Goal: Task Accomplishment & Management: Manage account settings

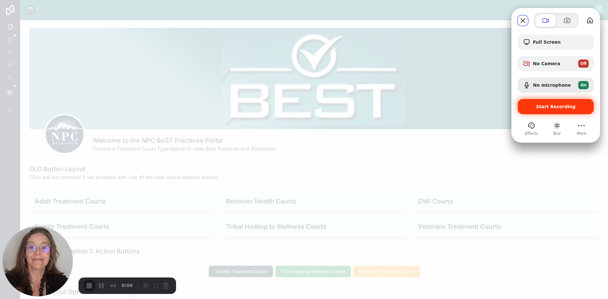
click at [540, 105] on span "Start Recording" at bounding box center [556, 106] width 40 height 5
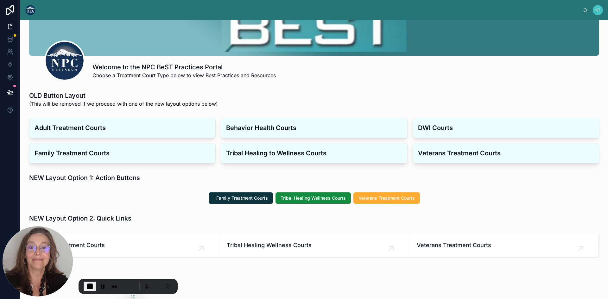
scroll to position [85, 0]
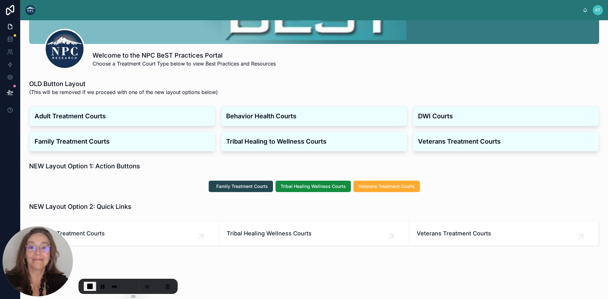
click at [238, 188] on span "Family Treatment Courts" at bounding box center [242, 186] width 52 height 6
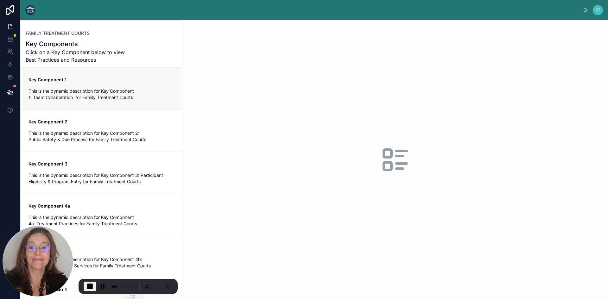
click at [92, 90] on span "This is the dynamic description for Key Component 1: Team Collaboration for Fam…" at bounding box center [102, 94] width 146 height 13
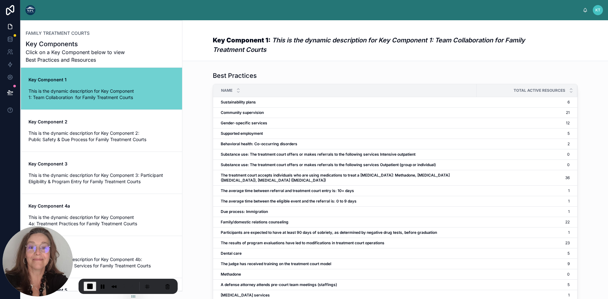
click at [29, 11] on img at bounding box center [30, 10] width 10 height 10
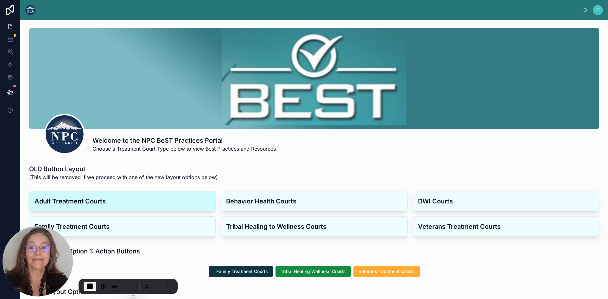
click at [99, 205] on h3 "Adult Treatment Courts" at bounding box center [123, 202] width 176 height 10
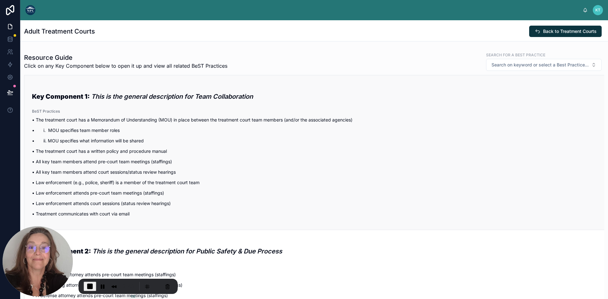
click at [103, 140] on p "• ii. MOU specifies what information will be shared" at bounding box center [314, 140] width 565 height 7
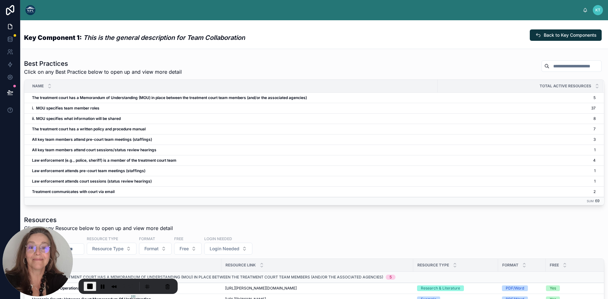
click at [29, 11] on img at bounding box center [30, 10] width 10 height 10
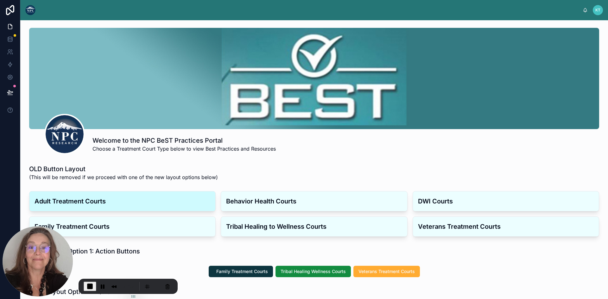
scroll to position [85, 0]
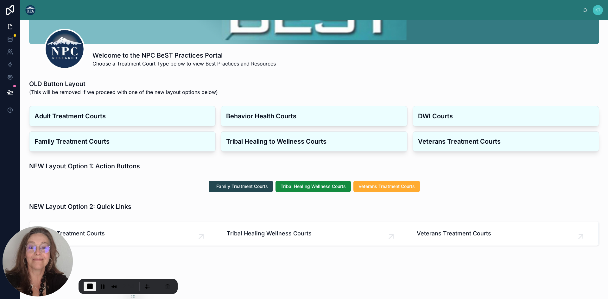
click at [220, 188] on span "Family Treatment Courts" at bounding box center [242, 186] width 52 height 6
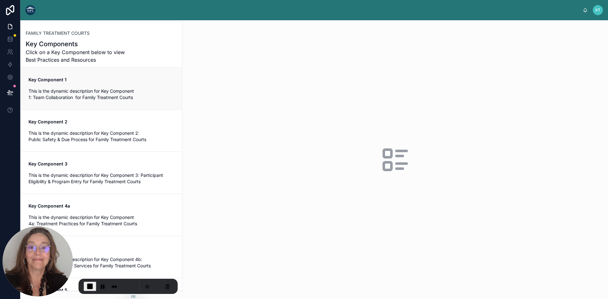
click at [69, 92] on span "This is the dynamic description for Key Component 1: Team Collaboration for Fam…" at bounding box center [102, 94] width 146 height 13
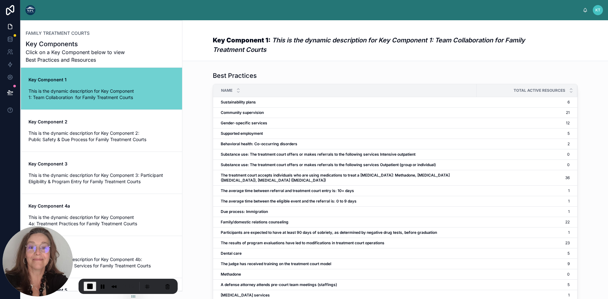
click at [33, 13] on img at bounding box center [30, 10] width 10 height 10
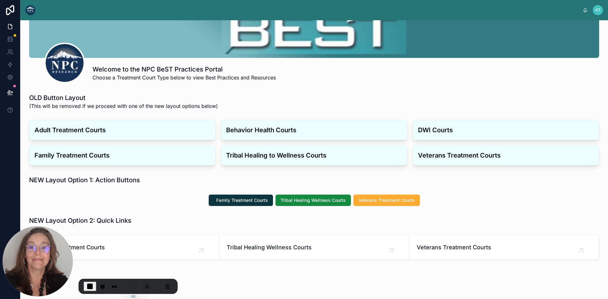
scroll to position [85, 0]
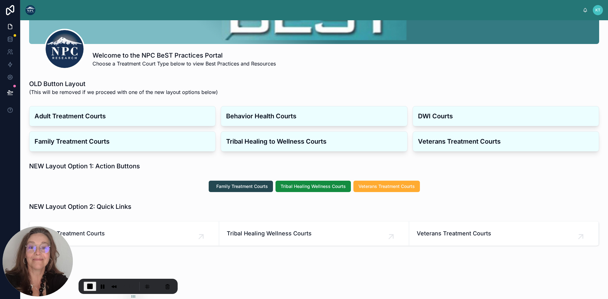
click at [240, 183] on span "Family Treatment Courts" at bounding box center [242, 186] width 52 height 6
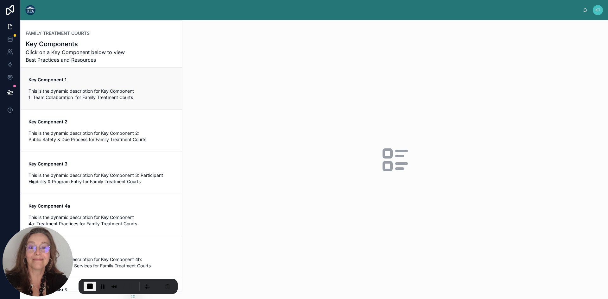
click at [57, 83] on div "Key Component 1 This is the dynamic description for Key Component 1: Team Colla…" at bounding box center [102, 89] width 146 height 24
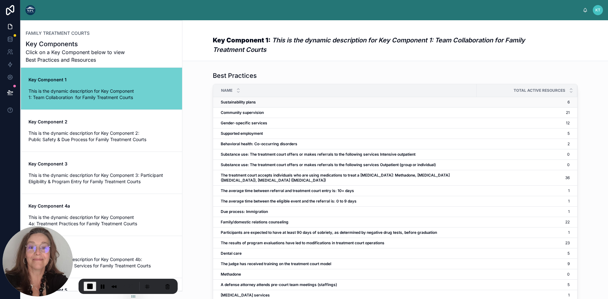
click at [254, 103] on strong "Sustainability plans" at bounding box center [238, 102] width 35 height 5
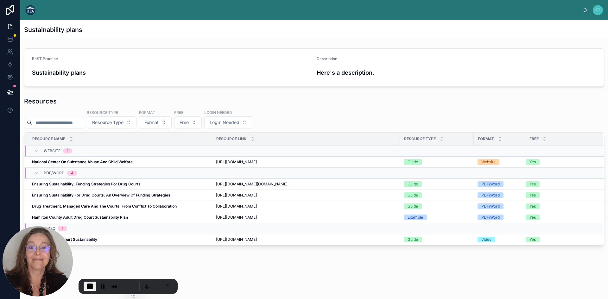
click at [32, 9] on img at bounding box center [30, 10] width 10 height 10
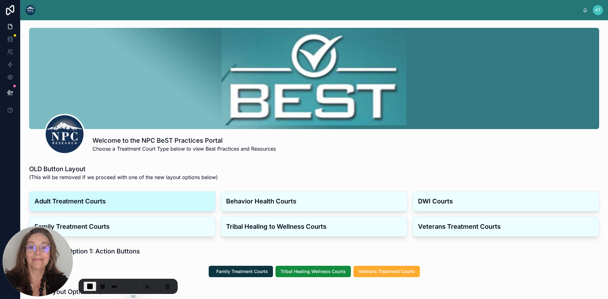
click at [90, 200] on h3 "Adult Treatment Courts" at bounding box center [123, 202] width 176 height 10
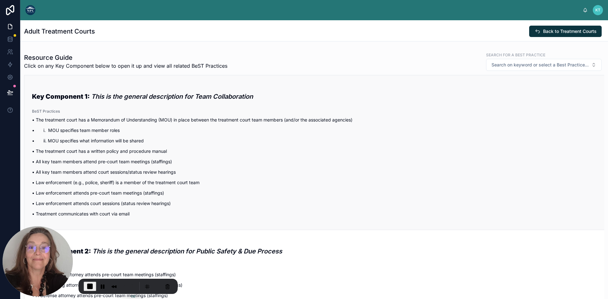
click at [98, 120] on p "• The treatment court has a Memorandum of Understanding (MOU) in place between …" at bounding box center [314, 120] width 565 height 7
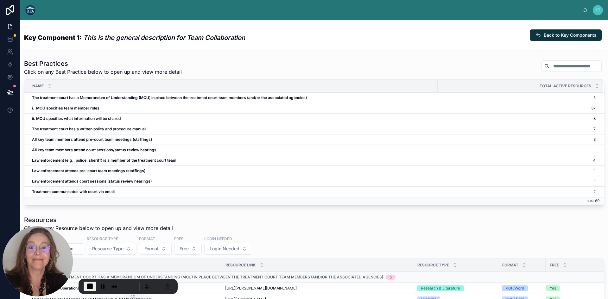
click at [31, 8] on img at bounding box center [30, 10] width 10 height 10
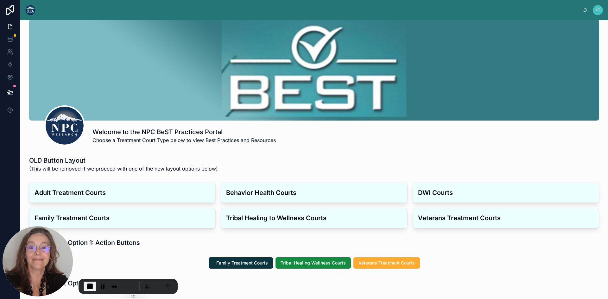
scroll to position [85, 0]
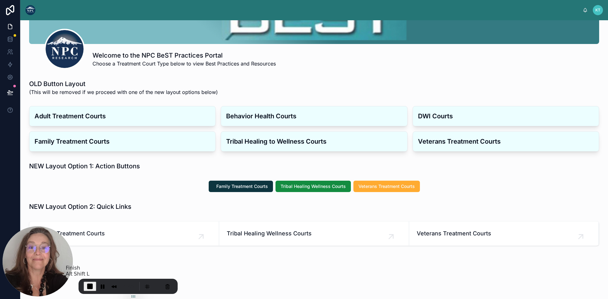
click at [90, 284] on span "End Recording" at bounding box center [90, 287] width 8 height 8
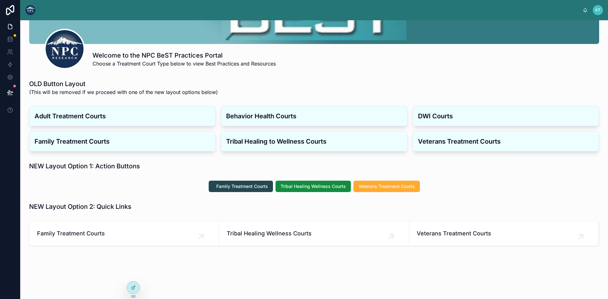
click at [229, 184] on span "Family Treatment Courts" at bounding box center [242, 186] width 52 height 6
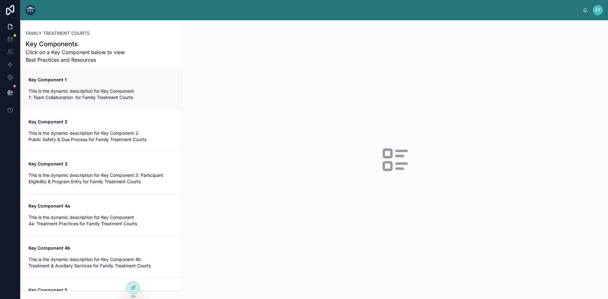
click at [90, 98] on span "This is the dynamic description for Key Component 1: Team Collaboration for Fam…" at bounding box center [102, 94] width 146 height 13
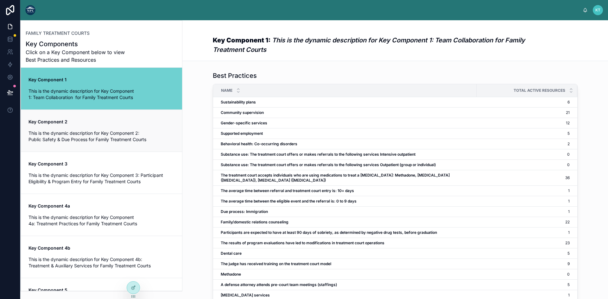
click at [86, 132] on span "This is the dynamic description for Key Component 2: Public Safety & Due Proces…" at bounding box center [102, 136] width 146 height 13
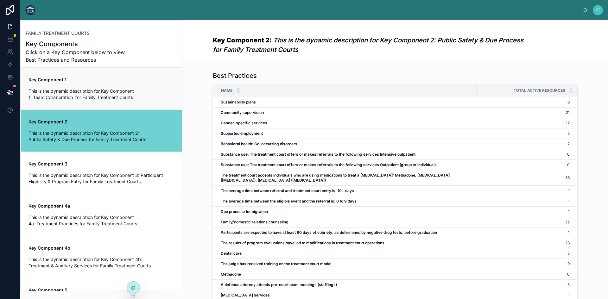
click at [79, 97] on span "This is the dynamic description for Key Component 1: Team Collaboration for Fam…" at bounding box center [102, 94] width 146 height 13
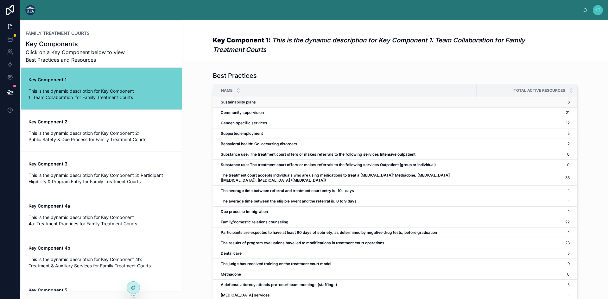
click at [225, 102] on strong "Sustainability plans" at bounding box center [238, 102] width 35 height 5
click at [57, 121] on strong "Key Component 2" at bounding box center [48, 121] width 39 height 5
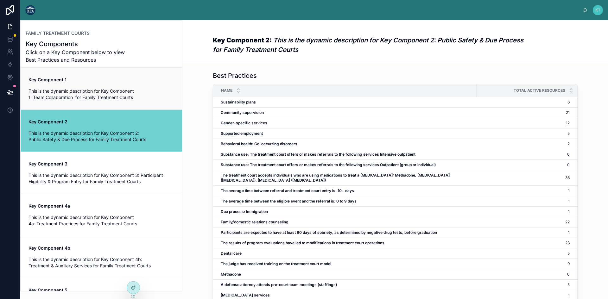
click at [62, 87] on div "Key Component 1 This is the dynamic description for Key Component 1: Team Colla…" at bounding box center [102, 89] width 146 height 24
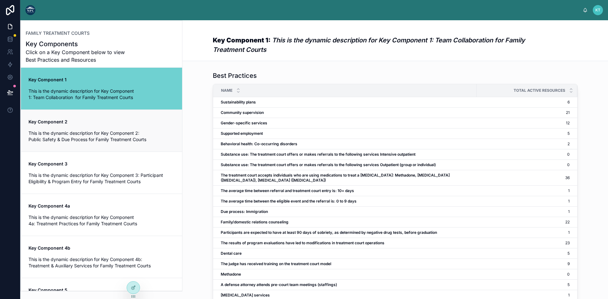
click at [75, 132] on span "This is the dynamic description for Key Component 2: Public Safety & Due Proces…" at bounding box center [102, 136] width 146 height 13
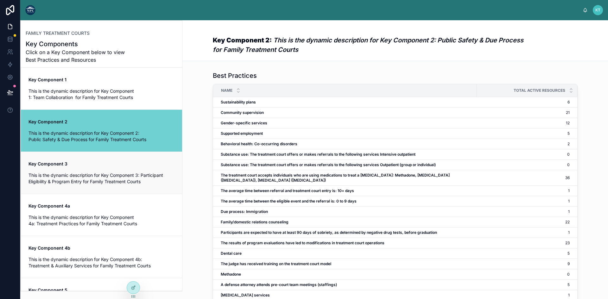
click at [79, 165] on span "Key Component 3" at bounding box center [102, 164] width 146 height 6
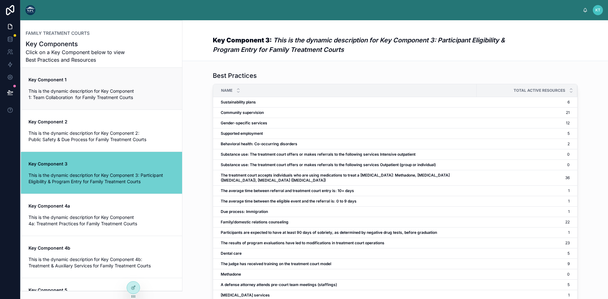
click at [63, 89] on span "This is the dynamic description for Key Component 1: Team Collaboration for Fam…" at bounding box center [102, 94] width 146 height 13
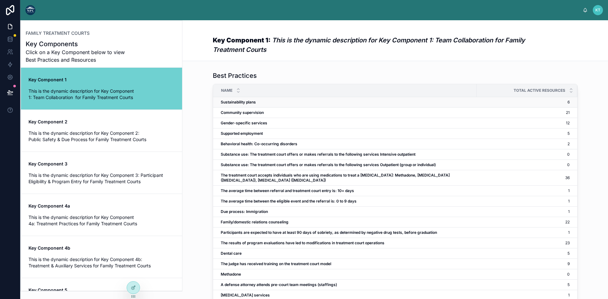
click at [234, 104] on strong "Sustainability plans" at bounding box center [238, 102] width 35 height 5
click at [28, 9] on img at bounding box center [30, 10] width 10 height 10
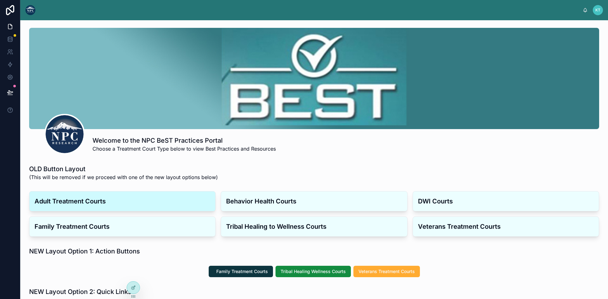
click at [92, 200] on h3 "Adult Treatment Courts" at bounding box center [123, 202] width 176 height 10
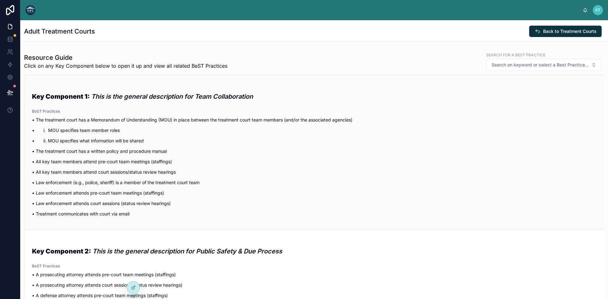
click at [106, 121] on p "• The treatment court has a Memorandum of Understanding (MOU) in place between …" at bounding box center [314, 120] width 565 height 7
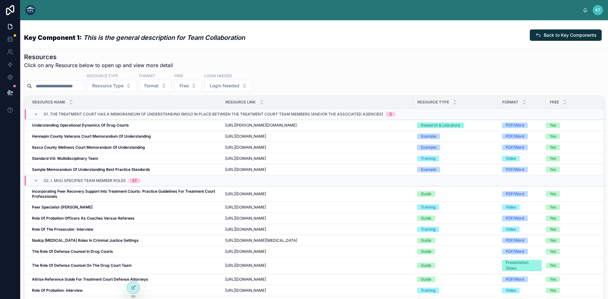
click at [29, 12] on img at bounding box center [30, 10] width 10 height 10
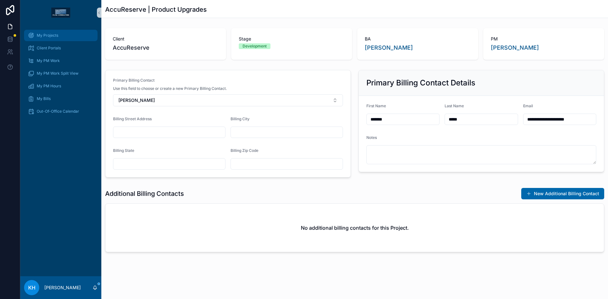
drag, startPoint x: 0, startPoint y: 0, endPoint x: 41, endPoint y: 37, distance: 55.2
click at [41, 37] on span "My Projects" at bounding box center [48, 35] width 22 height 5
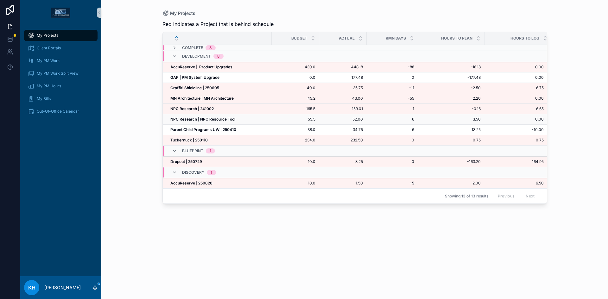
click at [183, 118] on strong "NPC Research | NPC Resource Tool" at bounding box center [202, 119] width 65 height 5
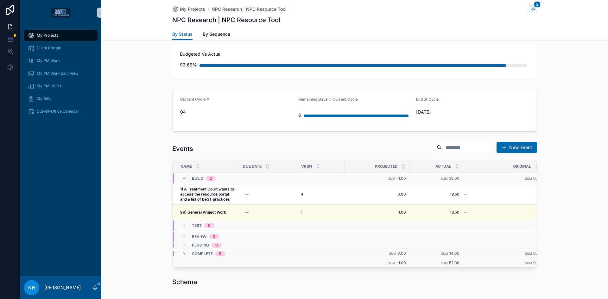
scroll to position [145, 0]
click at [210, 195] on strong "1) A Treatment Court wants to access the resource portal and a list of BeST pra…" at bounding box center [207, 194] width 55 height 15
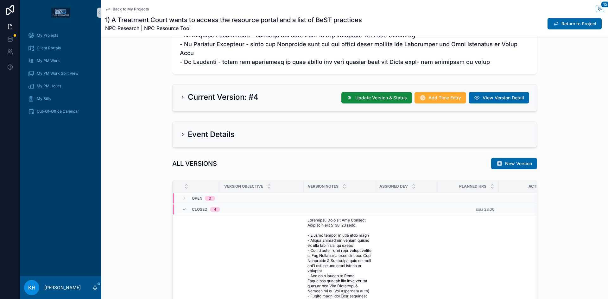
scroll to position [278, 0]
click at [515, 160] on span "New Version" at bounding box center [518, 163] width 27 height 6
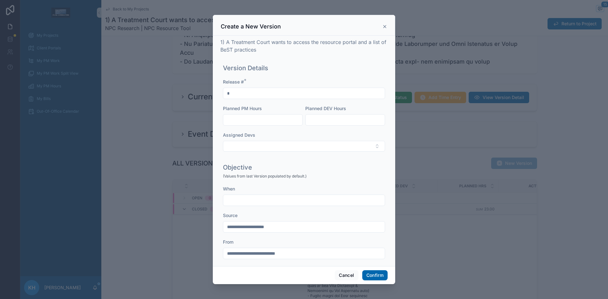
click at [256, 119] on input "text" at bounding box center [262, 120] width 79 height 9
type input "****"
click at [312, 119] on input "text" at bounding box center [345, 120] width 79 height 9
type input "****"
click at [264, 144] on button "Select Button" at bounding box center [304, 146] width 162 height 11
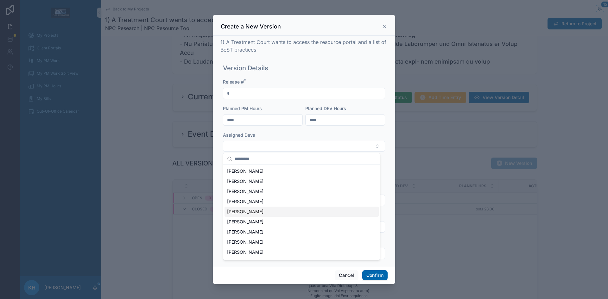
scroll to position [70, 0]
click at [254, 253] on span "Zoë VanDerPloeg" at bounding box center [245, 253] width 36 height 6
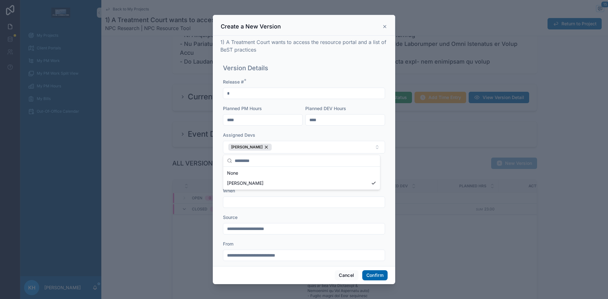
click at [347, 132] on div "Release # * * Planned PM Hours **** Planned DEV Hours **** Assigned Devs Zoë Va…" at bounding box center [304, 119] width 162 height 81
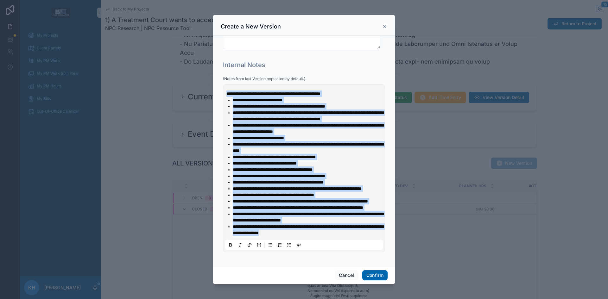
scroll to position [343, 0]
drag, startPoint x: 227, startPoint y: 149, endPoint x: 359, endPoint y: 265, distance: 176.0
click at [359, 265] on div "**********" at bounding box center [304, 151] width 182 height 231
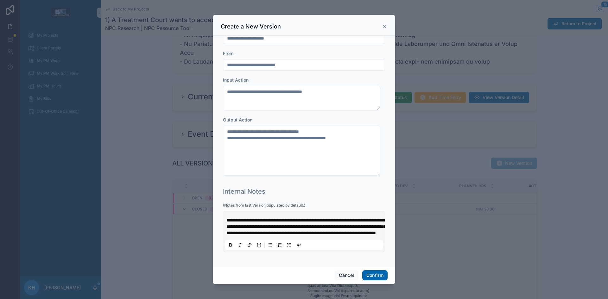
scroll to position [203, 0]
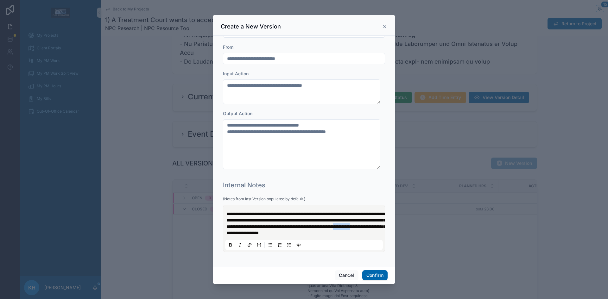
drag, startPoint x: 350, startPoint y: 227, endPoint x: 326, endPoint y: 226, distance: 24.1
click at [326, 226] on span "**********" at bounding box center [305, 223] width 159 height 23
drag, startPoint x: 305, startPoint y: 213, endPoint x: 261, endPoint y: 213, distance: 44.7
click at [261, 213] on span "**********" at bounding box center [305, 223] width 159 height 23
drag, startPoint x: 311, startPoint y: 227, endPoint x: 291, endPoint y: 227, distance: 20.3
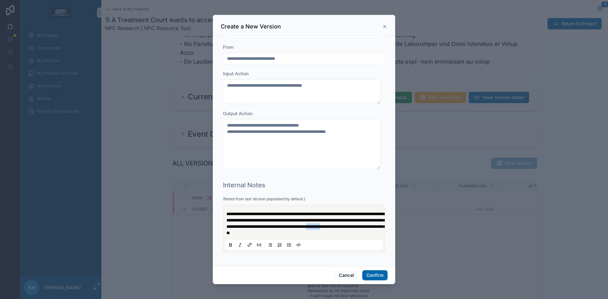
click at [291, 227] on span "**********" at bounding box center [305, 223] width 159 height 23
click at [365, 228] on span "**********" at bounding box center [305, 223] width 159 height 23
click at [228, 232] on span "**********" at bounding box center [305, 223] width 159 height 23
click at [329, 225] on span "**********" at bounding box center [305, 223] width 159 height 23
click at [266, 233] on span "**********" at bounding box center [305, 223] width 159 height 23
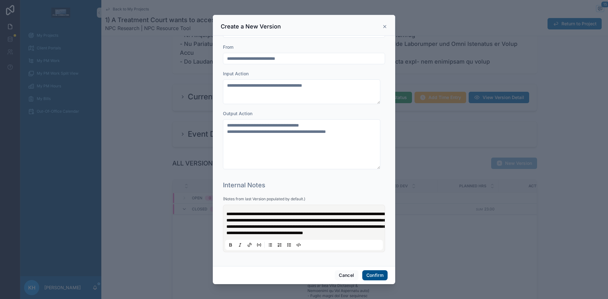
click at [371, 277] on button "Confirm" at bounding box center [374, 275] width 25 height 10
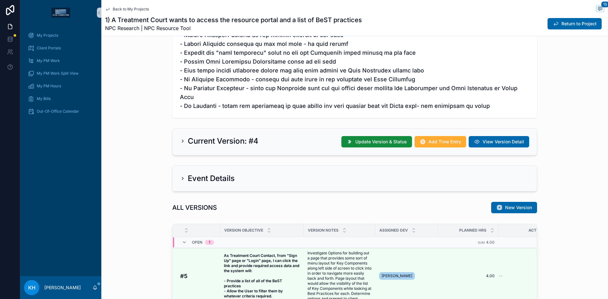
scroll to position [323, 0]
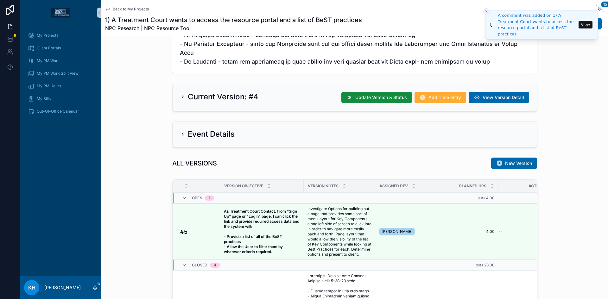
click at [485, 12] on icon "Close toast" at bounding box center [487, 12] width 4 height 4
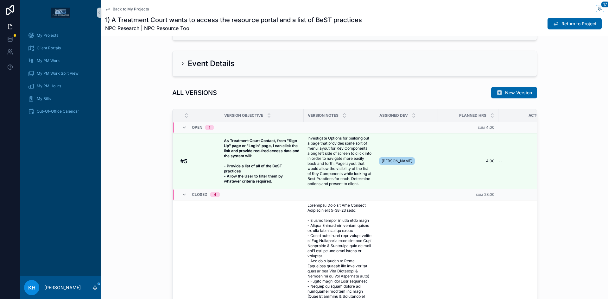
scroll to position [234, 0]
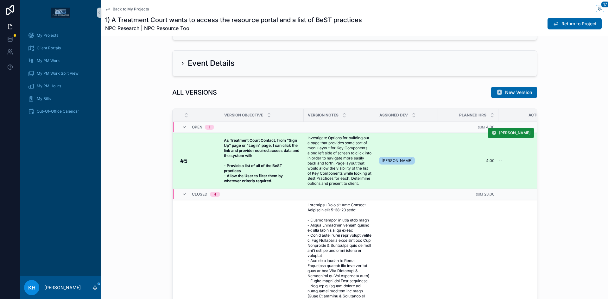
click at [340, 173] on span "Investigate Options for building out a page that provides some sort of menu lay…" at bounding box center [339, 161] width 64 height 51
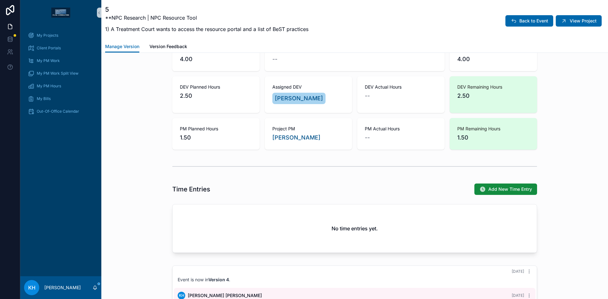
scroll to position [220, 0]
click at [497, 186] on button "Add New Time Entry" at bounding box center [505, 189] width 63 height 11
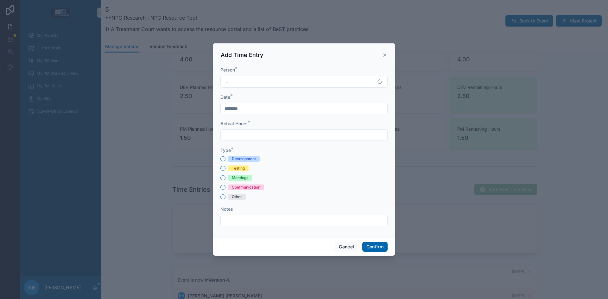
click at [251, 134] on input "text" at bounding box center [304, 135] width 167 height 9
type input "****"
click at [223, 197] on button "Other" at bounding box center [222, 196] width 5 height 5
click at [232, 219] on input "text" at bounding box center [304, 220] width 167 height 9
type input "*"
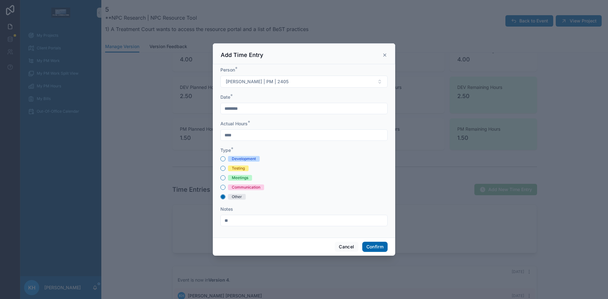
type input "*"
type input "**********"
click at [377, 247] on button "Confirm" at bounding box center [374, 247] width 25 height 10
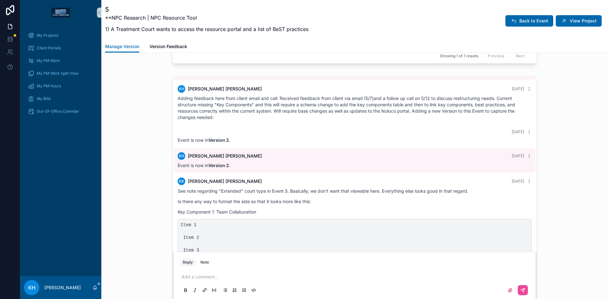
scroll to position [0, 0]
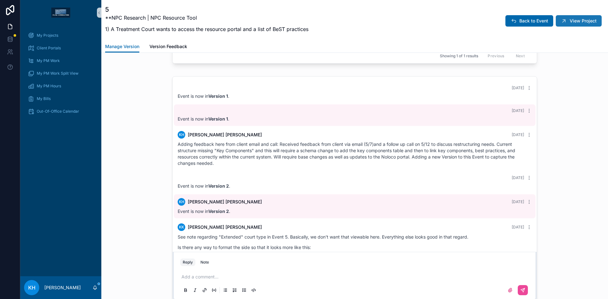
click at [592, 21] on button "View Project" at bounding box center [579, 20] width 46 height 11
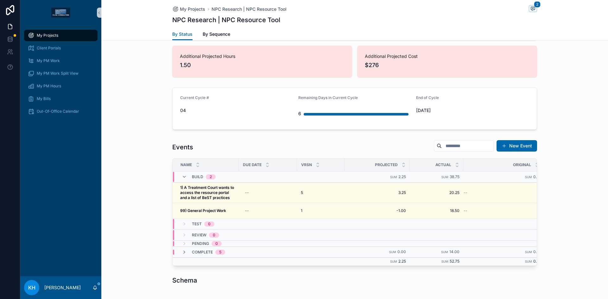
scroll to position [184, 0]
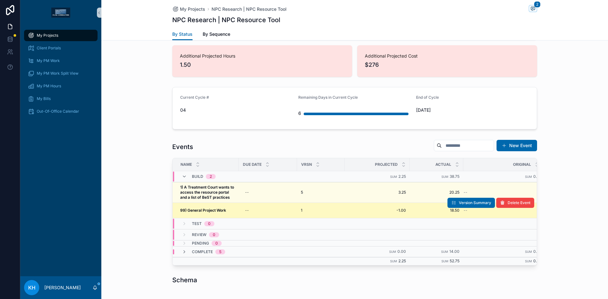
click at [207, 211] on strong "99) General Project Work" at bounding box center [203, 210] width 46 height 5
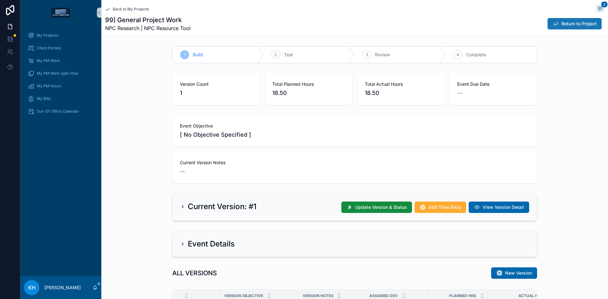
click at [570, 22] on span "Return to Project" at bounding box center [578, 24] width 35 height 6
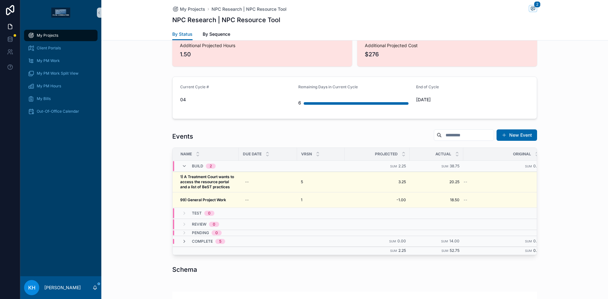
scroll to position [195, 0]
